Goal: Find specific page/section: Find specific page/section

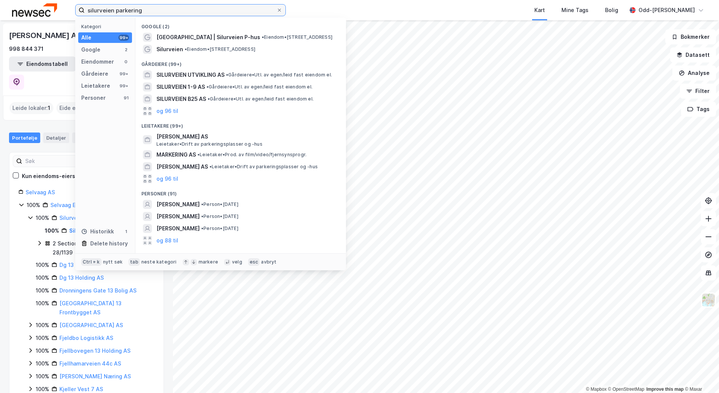
drag, startPoint x: 182, startPoint y: 7, endPoint x: 32, endPoint y: 10, distance: 149.8
click at [32, 10] on div "silurveien parkering Kategori Alle 99+ Google 2 Eiendommer 0 Gårdeiere 99+ Leie…" at bounding box center [359, 10] width 719 height 20
paste input "[PERSON_NAME][STREET_ADDRESS]"
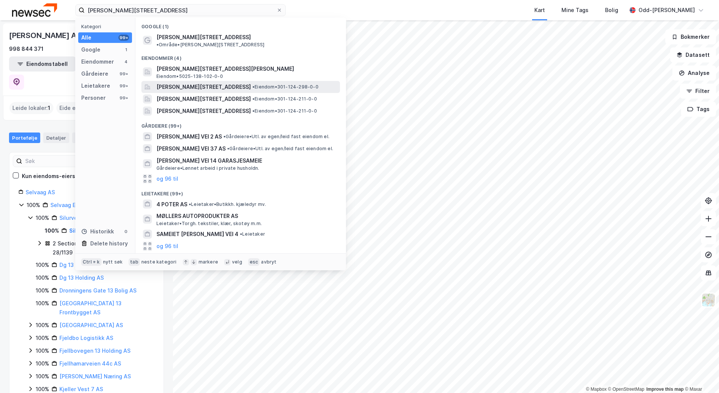
click at [214, 82] on span "[PERSON_NAME][STREET_ADDRESS]" at bounding box center [204, 86] width 94 height 9
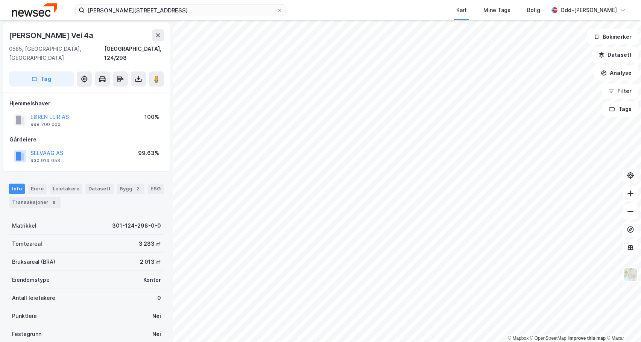
click at [168, 16] on div "[PERSON_NAME][STREET_ADDRESS] Kart Mine Tags [PERSON_NAME]" at bounding box center [320, 10] width 641 height 20
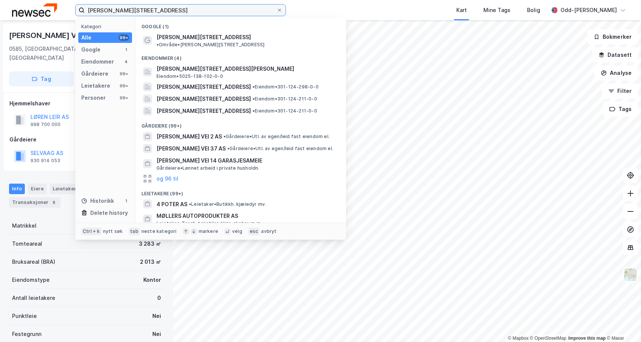
drag, startPoint x: 167, startPoint y: 11, endPoint x: 71, endPoint y: 14, distance: 96.7
click at [70, 14] on div "[PERSON_NAME] vei 4 Kategori Alle 99+ Google 1 Eiendommer 4 Gårdeiere 99+ Leiet…" at bounding box center [320, 10] width 641 height 20
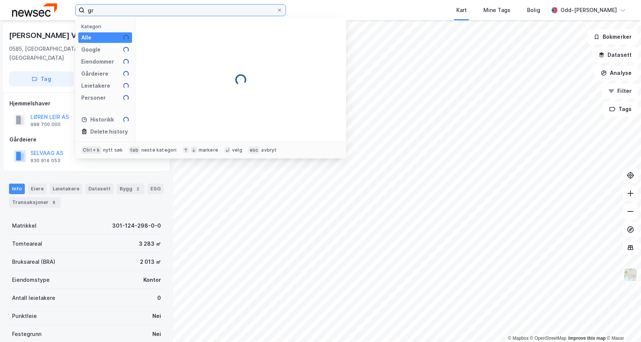
type input "g"
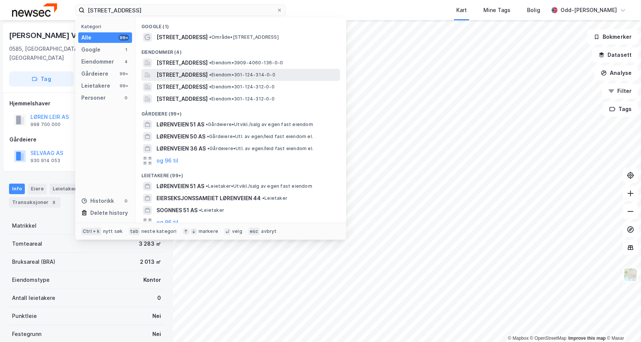
click at [208, 76] on span "[STREET_ADDRESS]" at bounding box center [182, 74] width 51 height 9
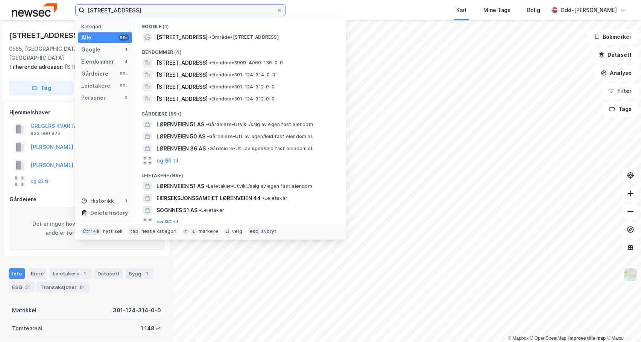
drag, startPoint x: 128, startPoint y: 12, endPoint x: 73, endPoint y: 13, distance: 55.7
click at [72, 13] on div "lørenveien 51 Kategori Alle 99+ Google 1 Eiendommer 4 Gårdeiere 99+ Leietakere …" at bounding box center [320, 10] width 641 height 20
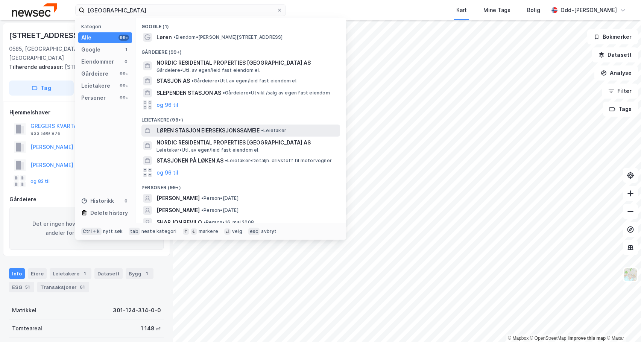
click at [178, 129] on span "LØREN STASJON EIERSEKSJONSSAMEIE" at bounding box center [208, 130] width 103 height 9
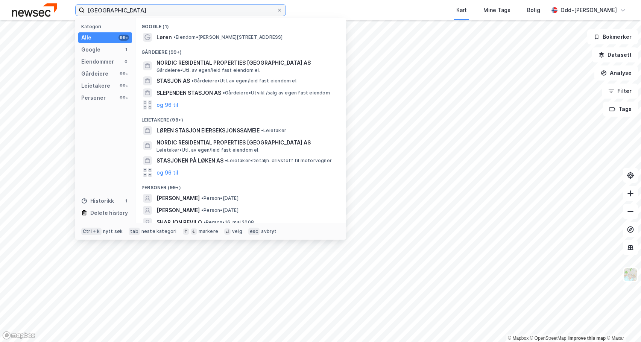
drag, startPoint x: 130, startPoint y: 12, endPoint x: 57, endPoint y: 16, distance: 73.1
click at [57, 16] on div "løren stasjon Kategori Alle 99+ Google 1 Eiendommer 0 Gårdeiere 99+ Leietakere …" at bounding box center [320, 10] width 641 height 20
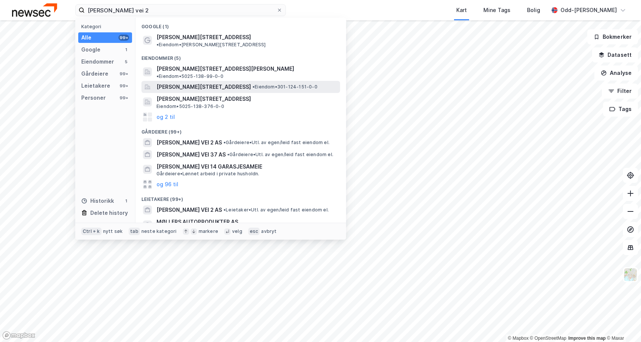
click at [176, 82] on span "[PERSON_NAME][STREET_ADDRESS]" at bounding box center [204, 86] width 94 height 9
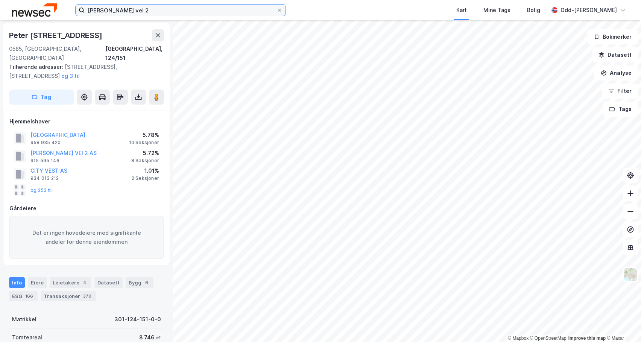
click at [148, 9] on input "[PERSON_NAME] vei 2" at bounding box center [181, 10] width 192 height 11
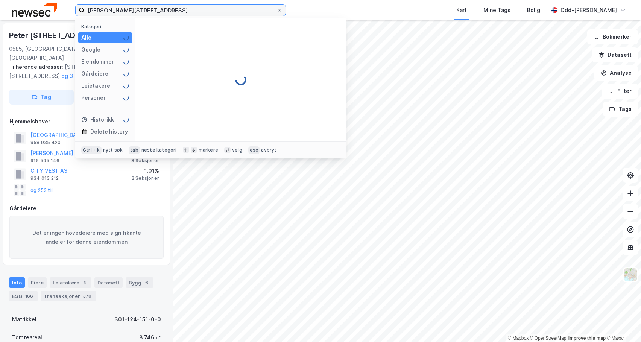
type input "[PERSON_NAME][STREET_ADDRESS]"
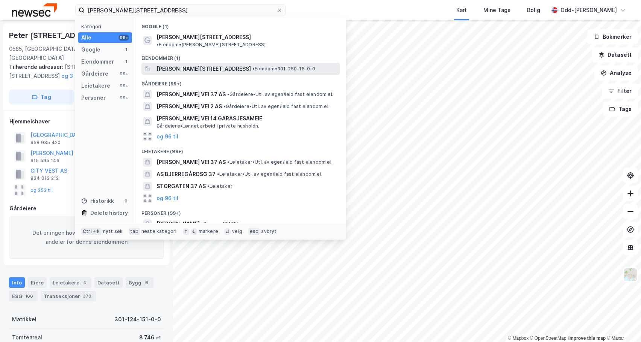
click at [173, 64] on span "[PERSON_NAME][STREET_ADDRESS]" at bounding box center [204, 68] width 94 height 9
